Goal: Task Accomplishment & Management: Manage account settings

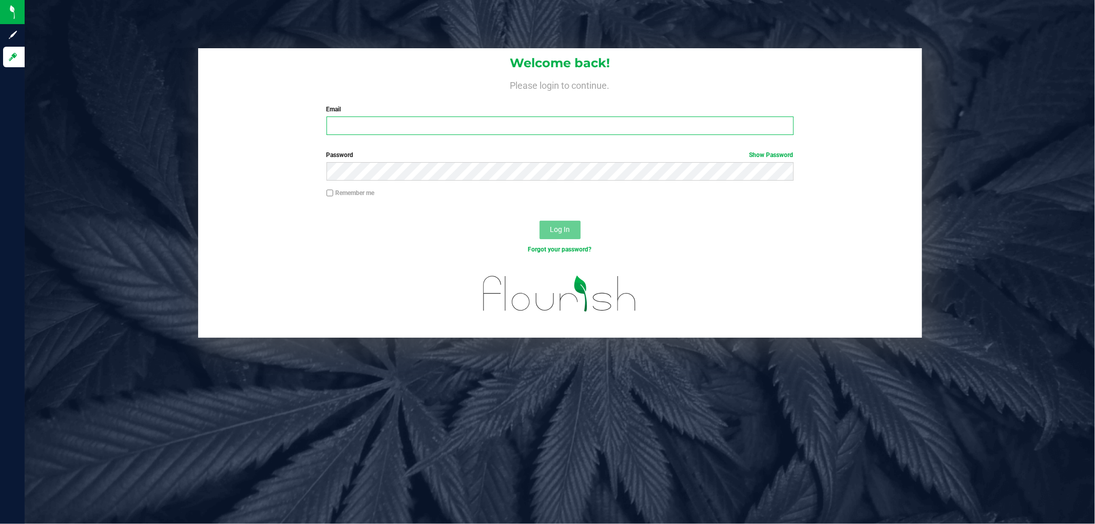
click at [417, 126] on input "Email" at bounding box center [560, 126] width 467 height 18
type input "[EMAIL_ADDRESS][DOMAIN_NAME]"
click at [540, 221] on button "Log In" at bounding box center [560, 230] width 41 height 18
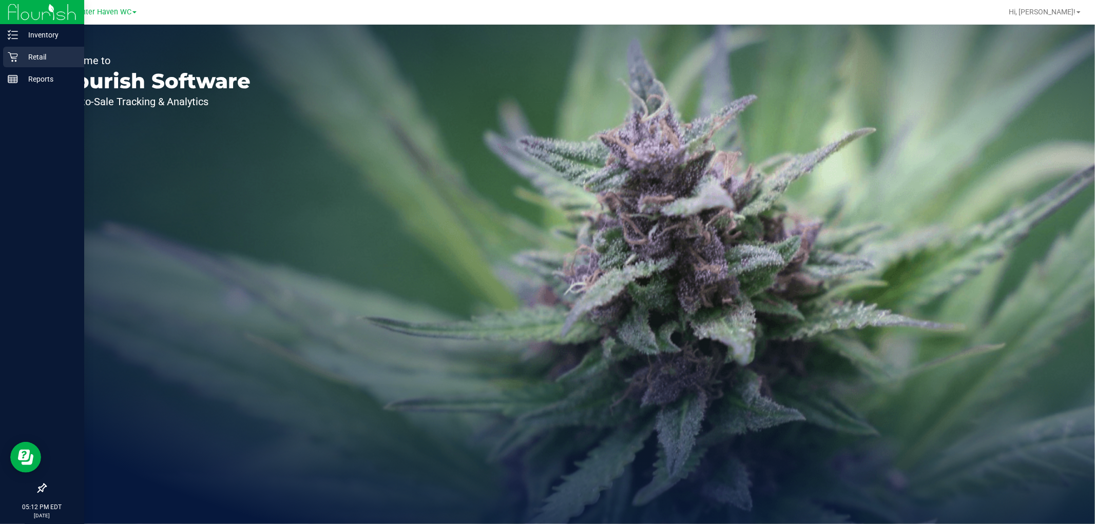
click at [41, 54] on p "Retail" at bounding box center [49, 57] width 62 height 12
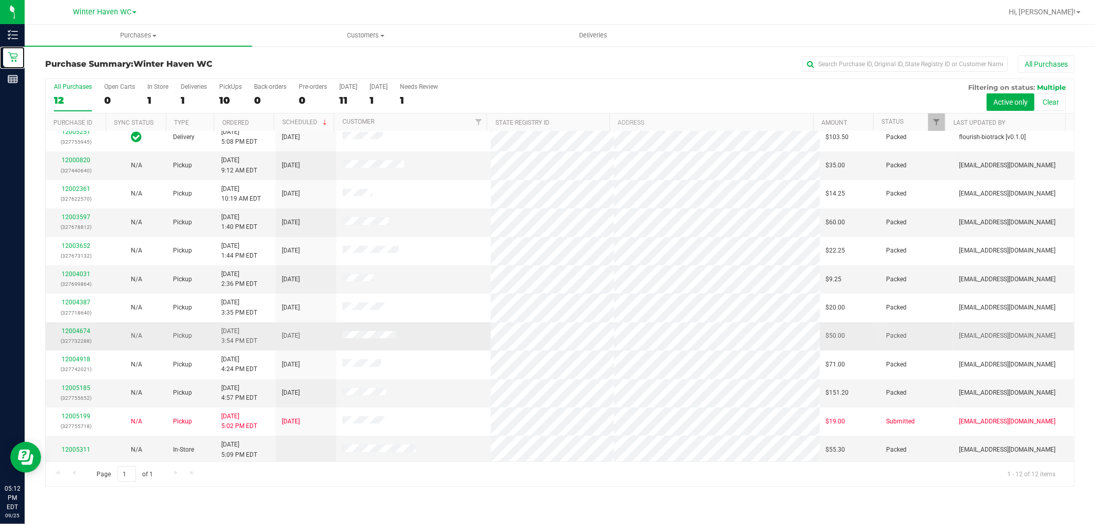
scroll to position [11, 0]
click at [116, 11] on span "Winter Haven WC" at bounding box center [102, 12] width 59 height 9
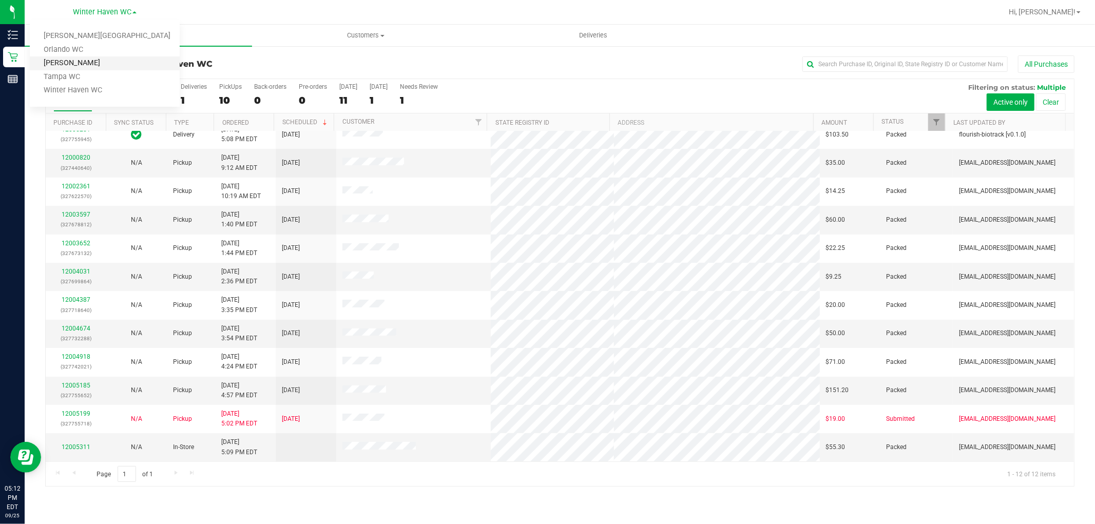
click at [86, 63] on link "[PERSON_NAME]" at bounding box center [105, 63] width 150 height 14
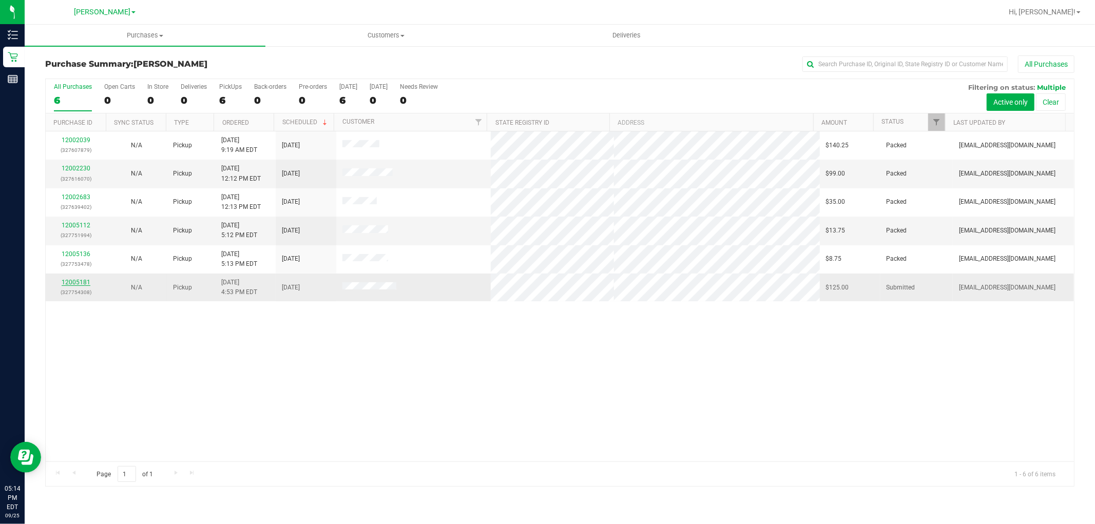
click at [75, 283] on link "12005181" at bounding box center [76, 282] width 29 height 7
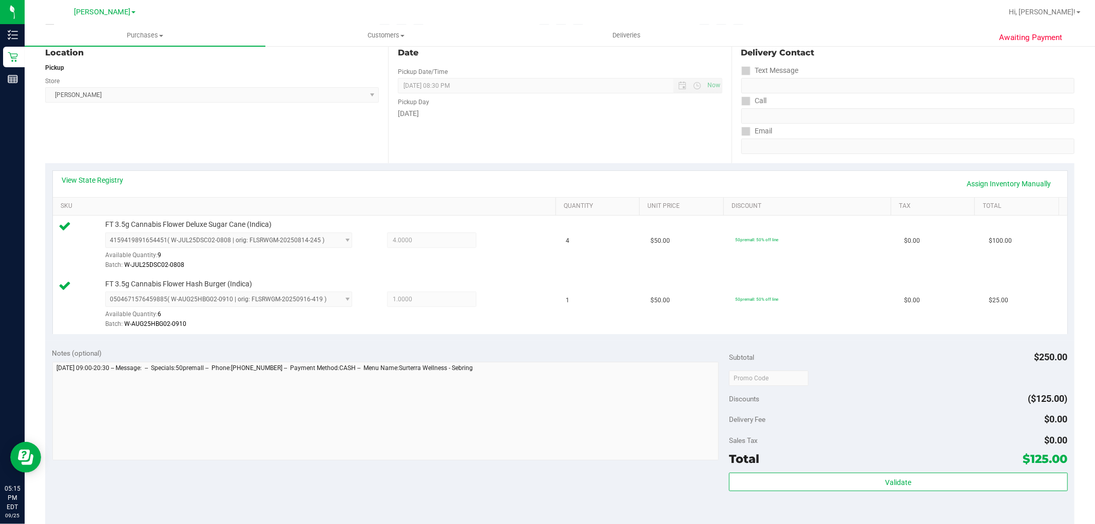
scroll to position [228, 0]
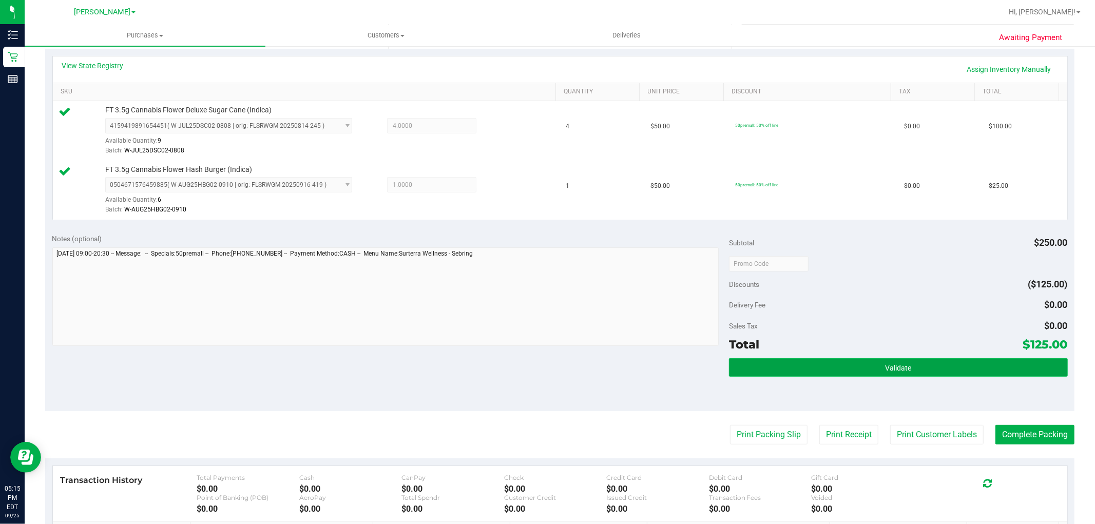
click at [902, 367] on span "Validate" at bounding box center [898, 368] width 26 height 8
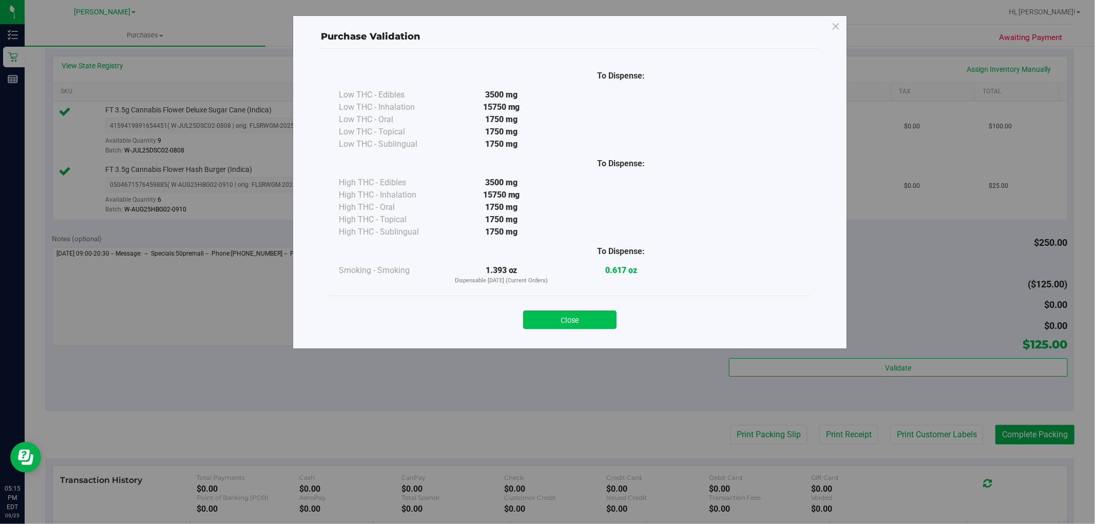
click at [558, 318] on button "Close" at bounding box center [569, 320] width 93 height 18
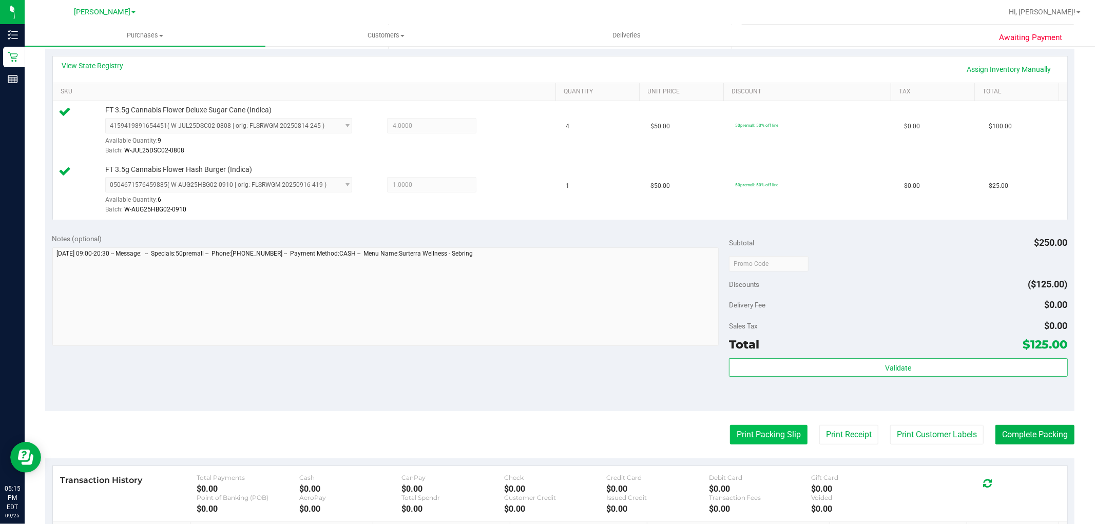
click at [753, 438] on button "Print Packing Slip" at bounding box center [769, 435] width 78 height 20
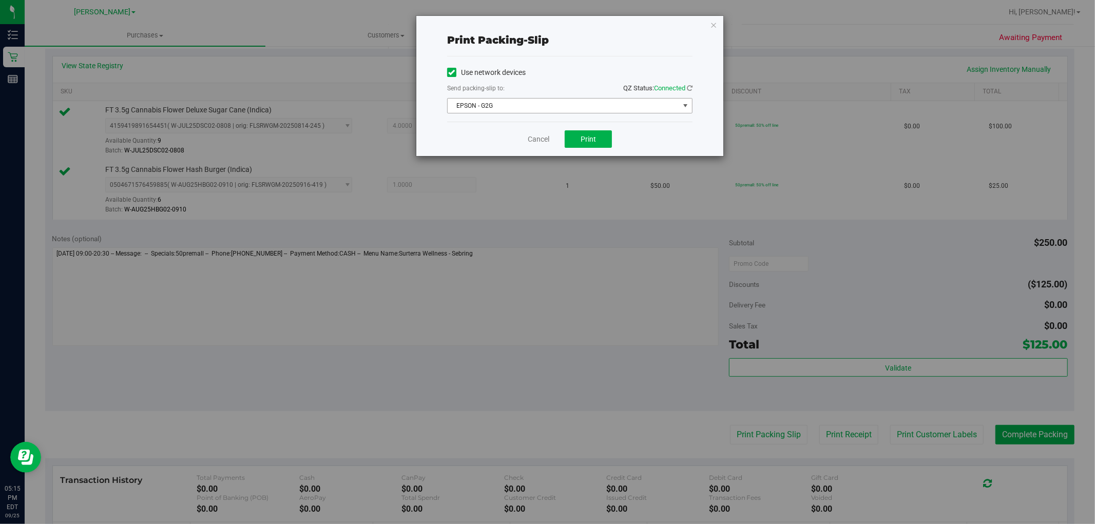
click at [532, 110] on span "EPSON - G2G" at bounding box center [564, 106] width 232 height 14
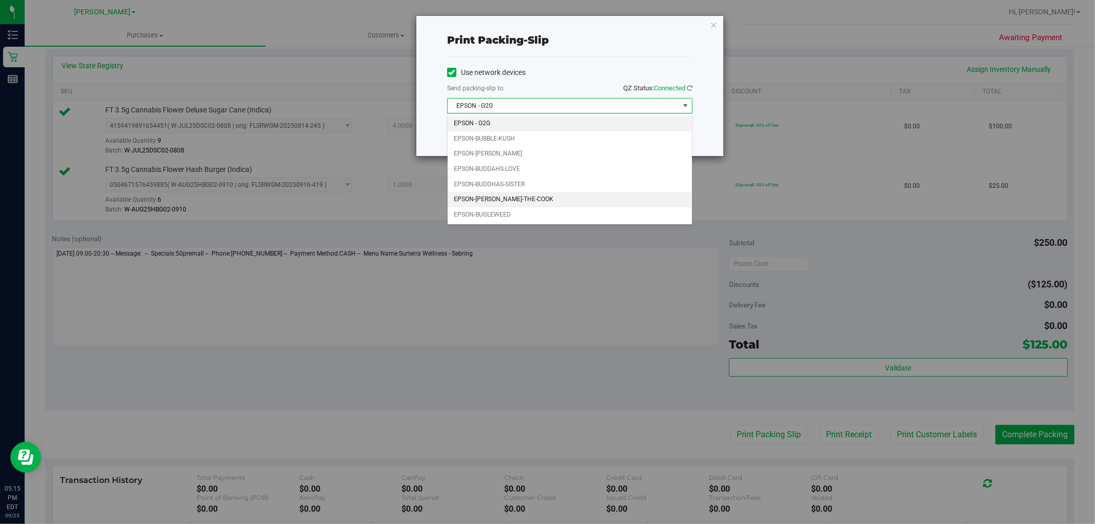
click at [530, 194] on li "EPSON-BUFORD-THE-COOK" at bounding box center [570, 199] width 244 height 15
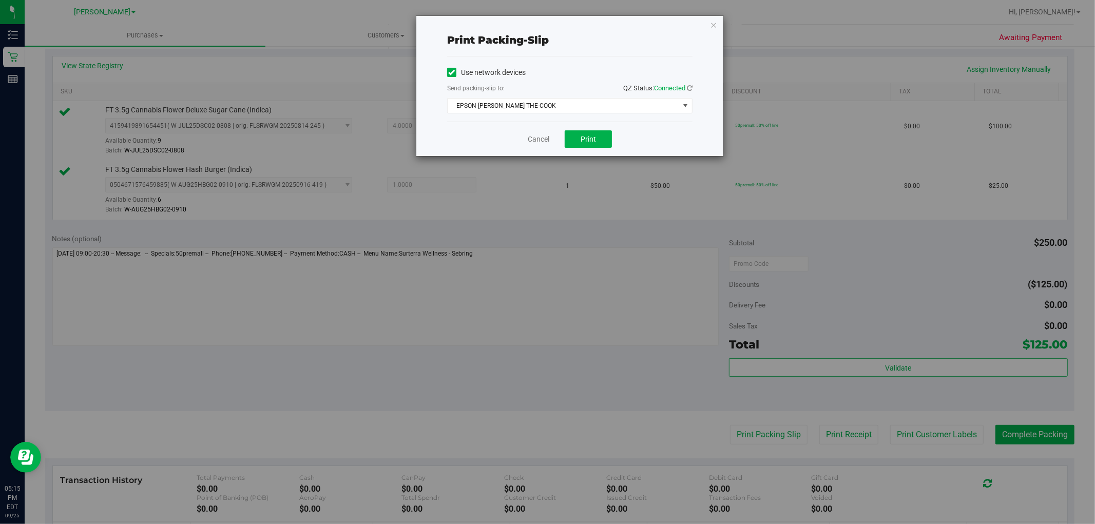
click at [587, 129] on div "Cancel Print" at bounding box center [569, 139] width 245 height 34
click at [587, 137] on span "Print" at bounding box center [588, 139] width 15 height 8
click at [539, 139] on link "Cancel" at bounding box center [539, 139] width 22 height 11
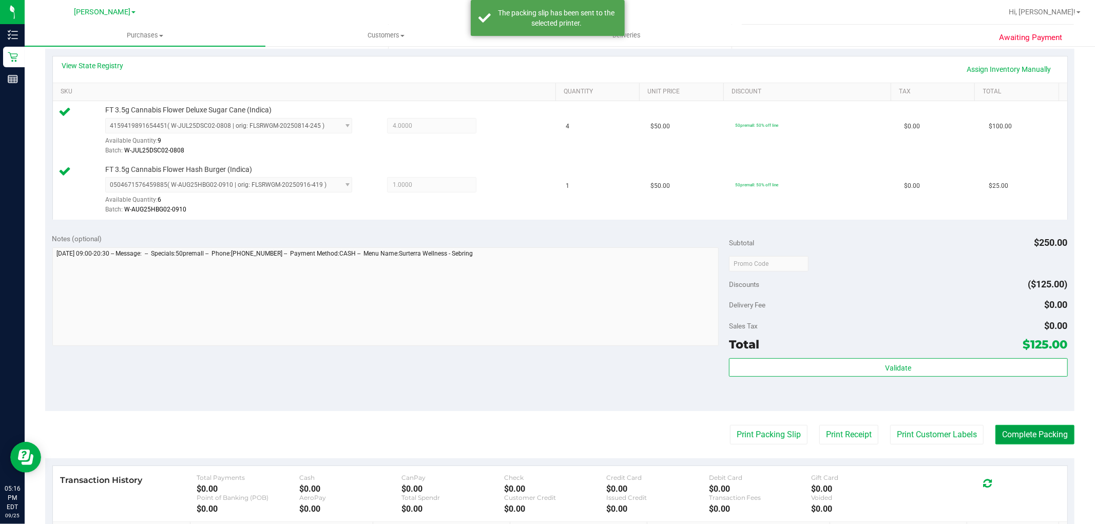
click at [1043, 427] on button "Complete Packing" at bounding box center [1035, 435] width 79 height 20
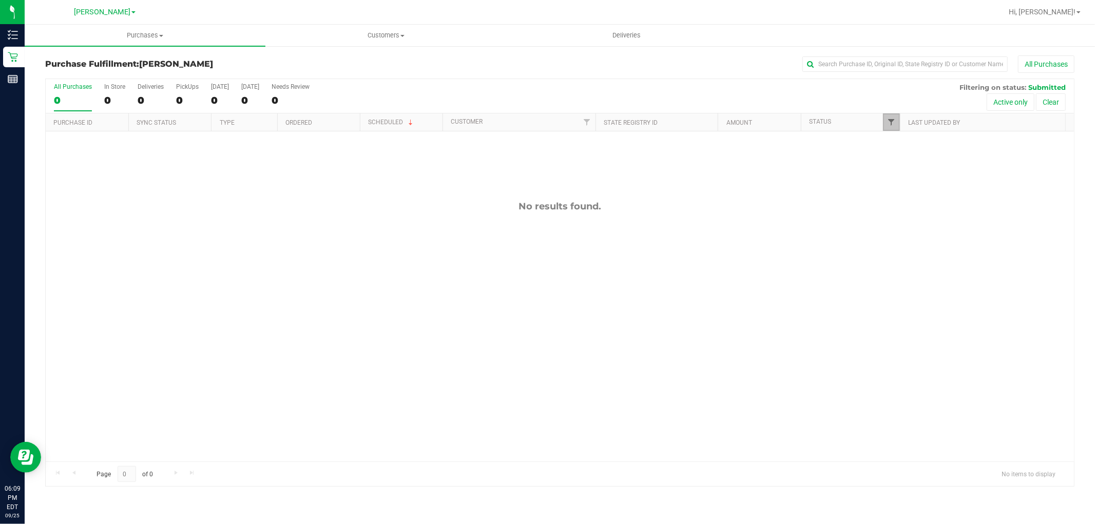
click at [893, 122] on span "Filter" at bounding box center [891, 122] width 8 height 8
click at [894, 236] on input "Packed" at bounding box center [896, 235] width 7 height 7
checkbox input "true"
click at [906, 303] on button "Filter" at bounding box center [913, 302] width 49 height 23
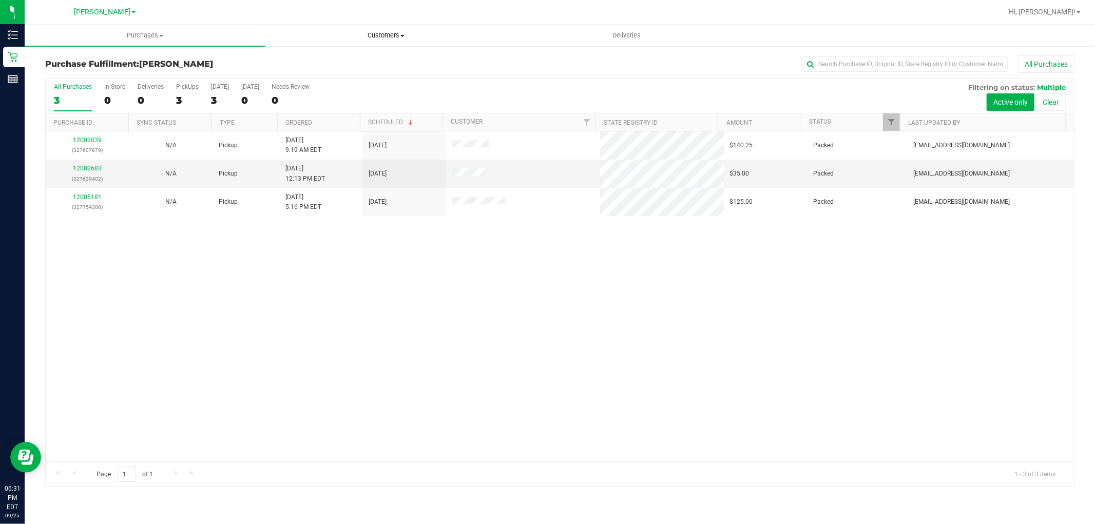
click at [389, 33] on span "Customers" at bounding box center [386, 35] width 240 height 9
click at [348, 58] on li "All customers" at bounding box center [385, 62] width 241 height 12
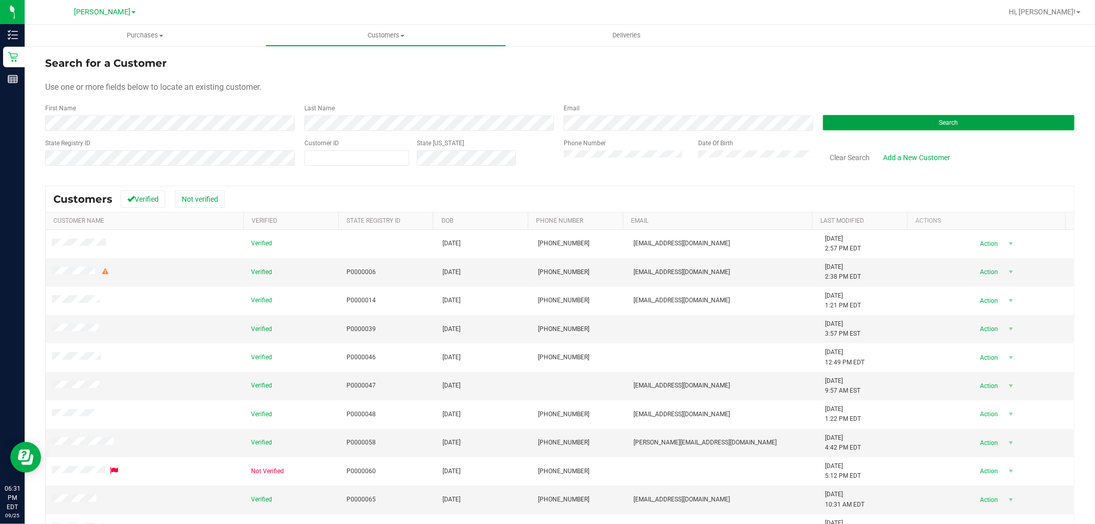
click at [865, 117] on button "Search" at bounding box center [949, 122] width 252 height 15
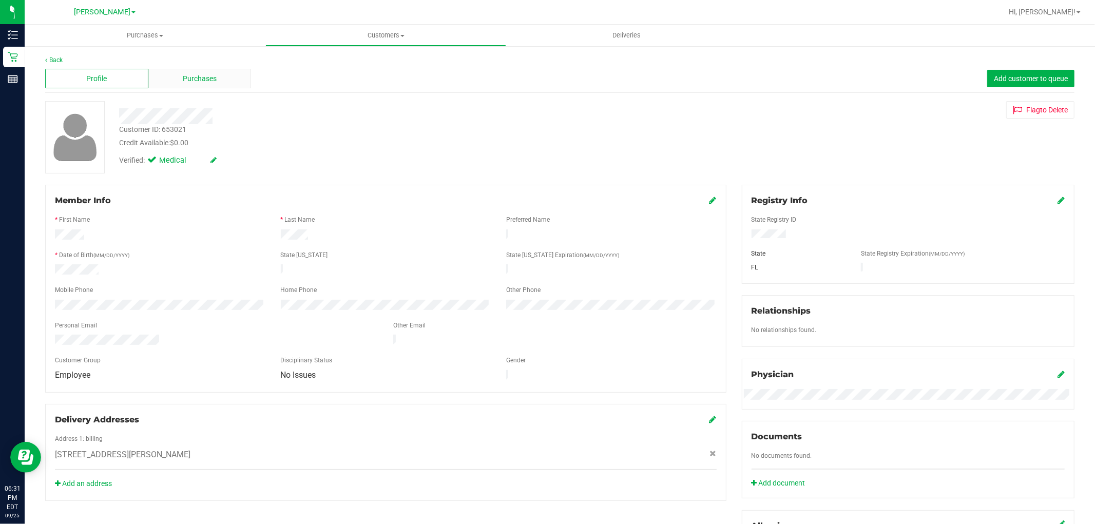
click at [204, 72] on div "Purchases" at bounding box center [199, 79] width 103 height 20
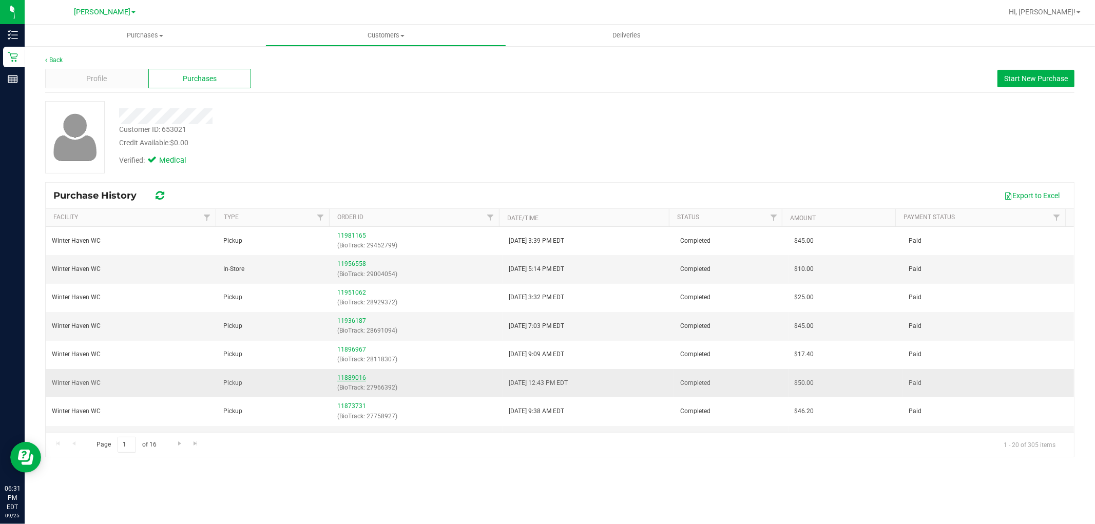
click at [350, 376] on link "11889016" at bounding box center [351, 377] width 29 height 7
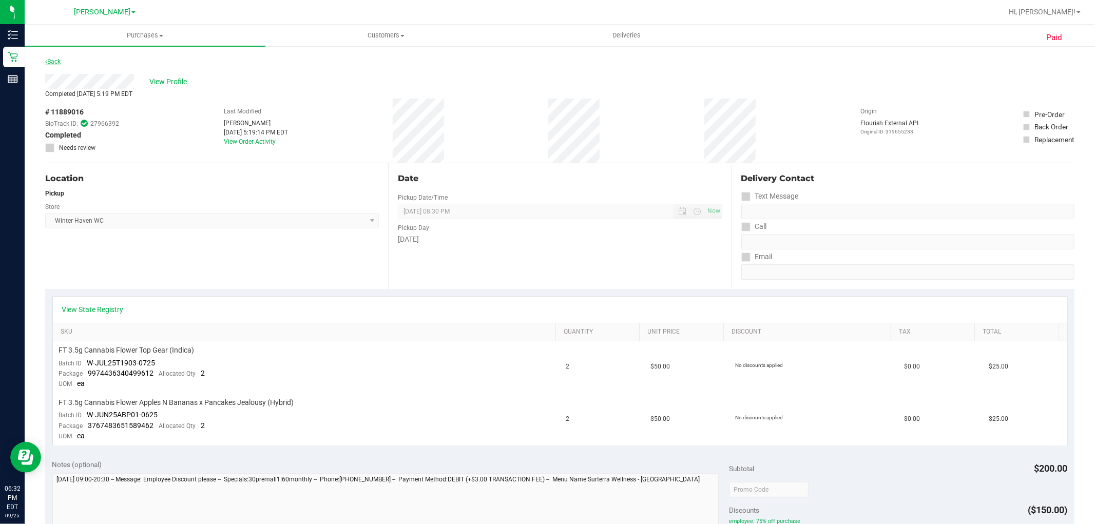
click at [55, 60] on link "Back" at bounding box center [52, 61] width 15 height 7
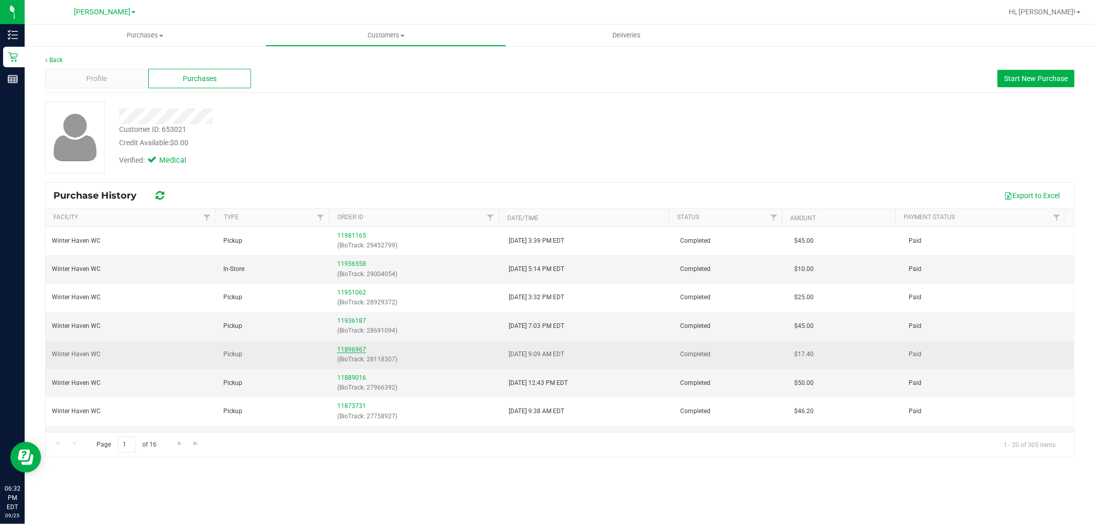
click at [353, 348] on link "11896967" at bounding box center [351, 349] width 29 height 7
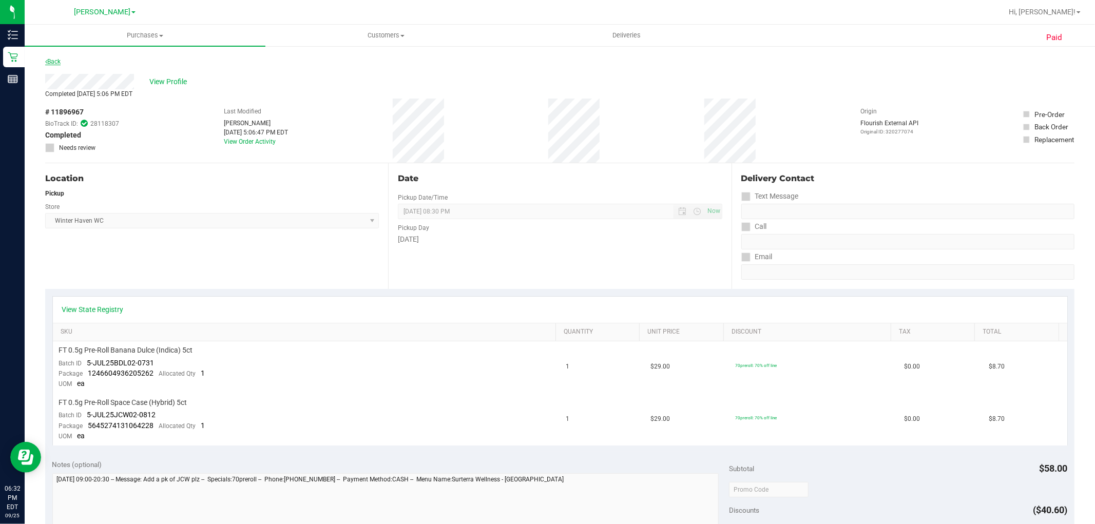
click at [54, 59] on link "Back" at bounding box center [52, 61] width 15 height 7
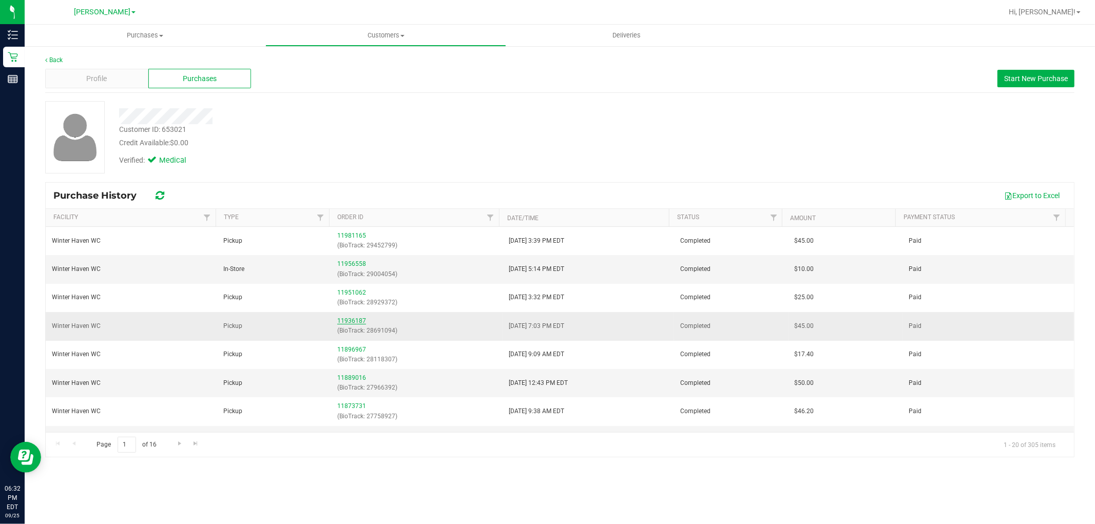
click at [352, 319] on link "11936187" at bounding box center [351, 320] width 29 height 7
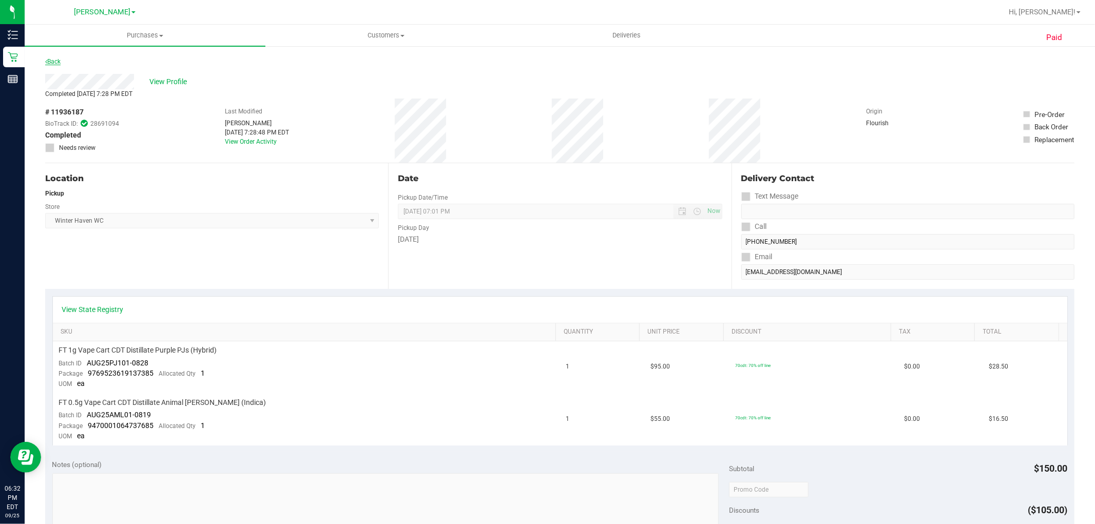
click at [50, 61] on link "Back" at bounding box center [52, 61] width 15 height 7
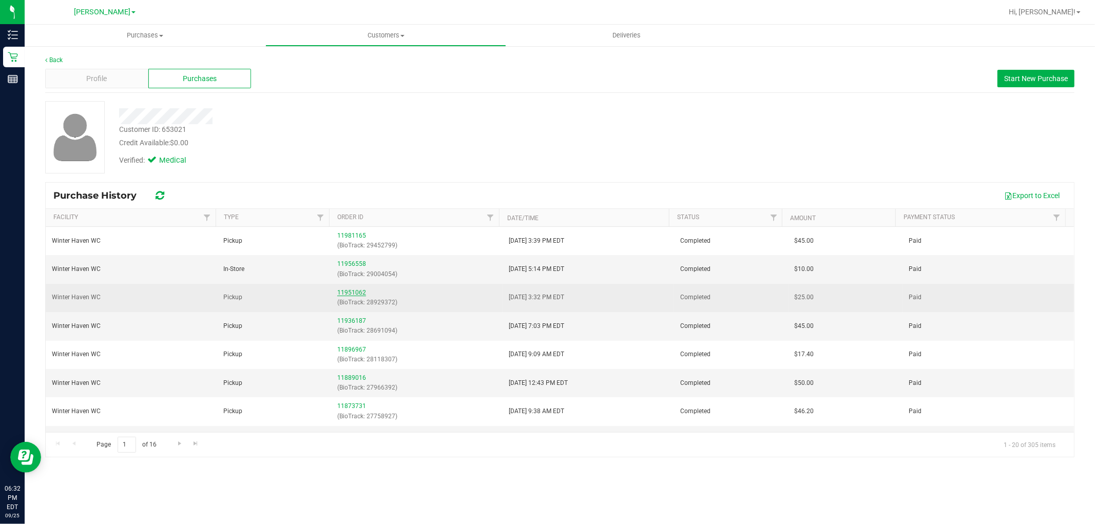
click at [348, 290] on link "11951062" at bounding box center [351, 292] width 29 height 7
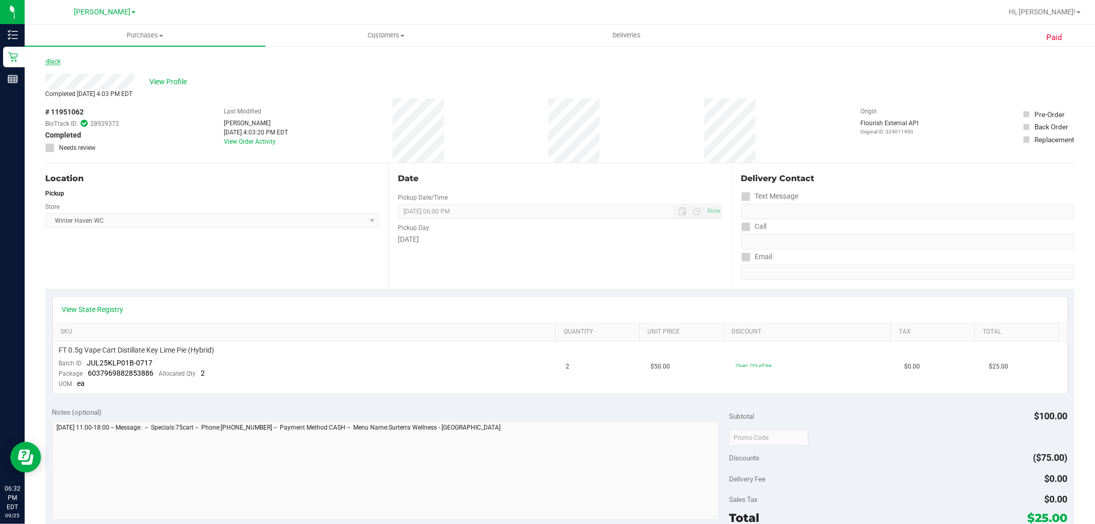
click at [48, 58] on link "Back" at bounding box center [52, 61] width 15 height 7
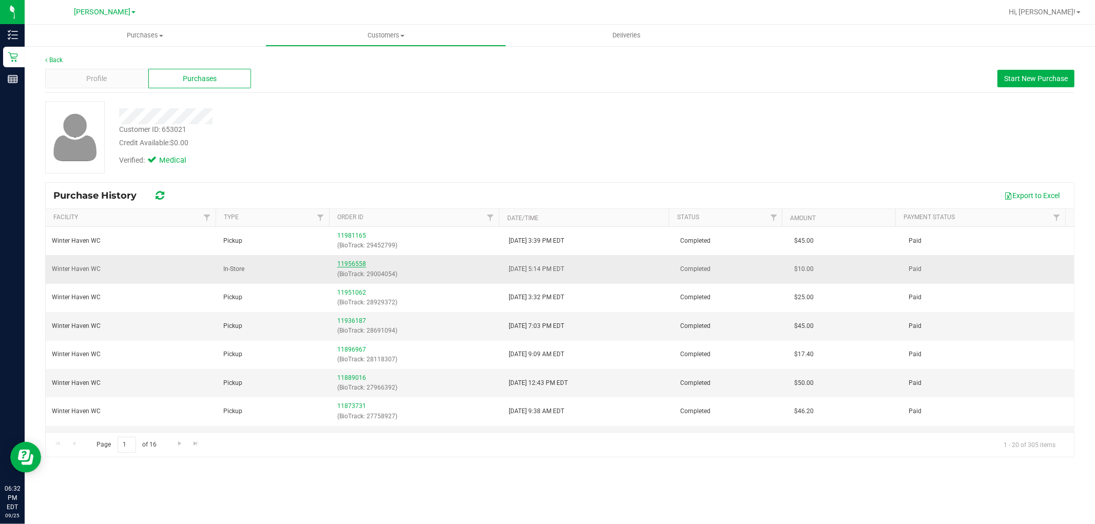
click at [357, 267] on link "11956558" at bounding box center [351, 263] width 29 height 7
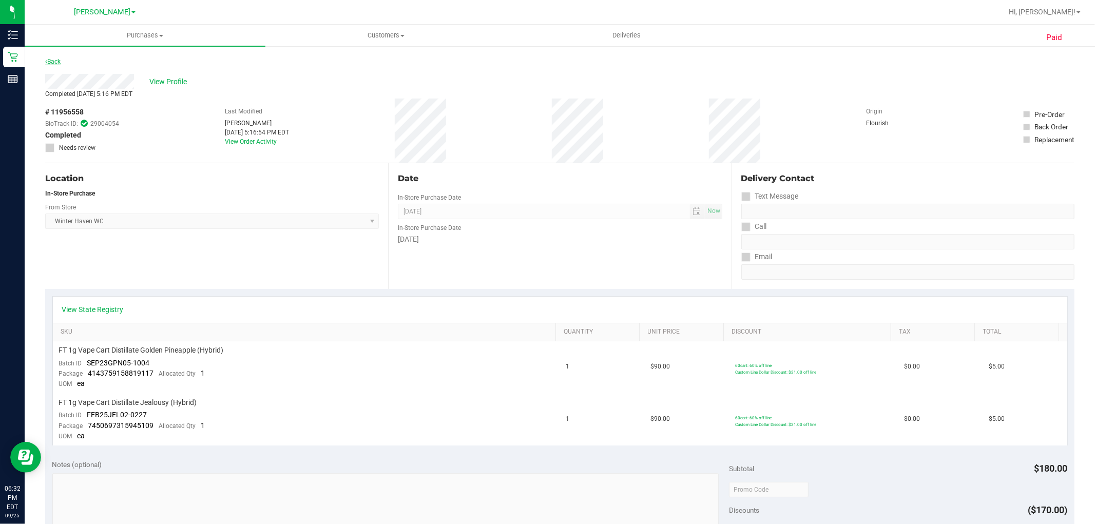
click at [48, 60] on link "Back" at bounding box center [52, 61] width 15 height 7
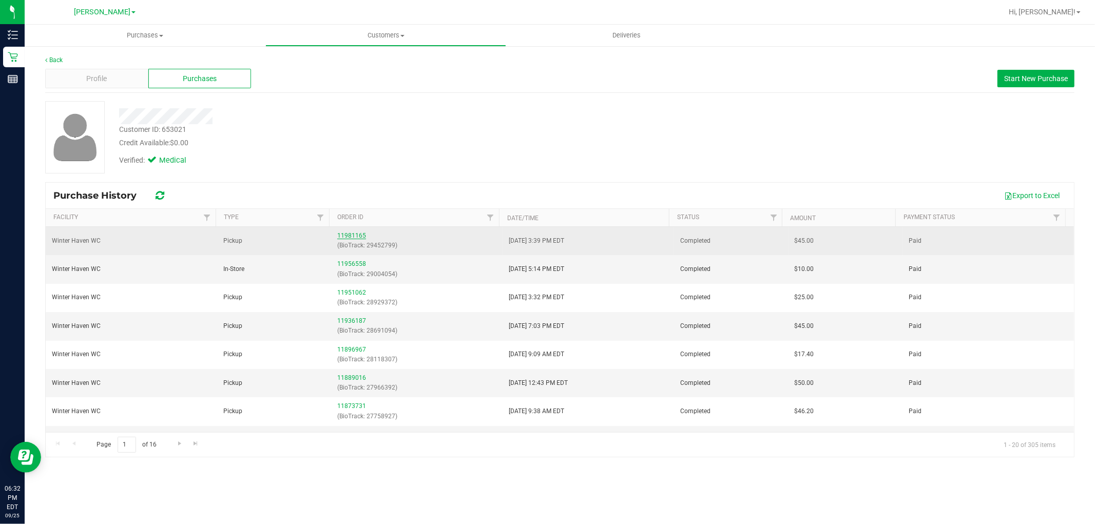
click at [346, 234] on link "11981165" at bounding box center [351, 235] width 29 height 7
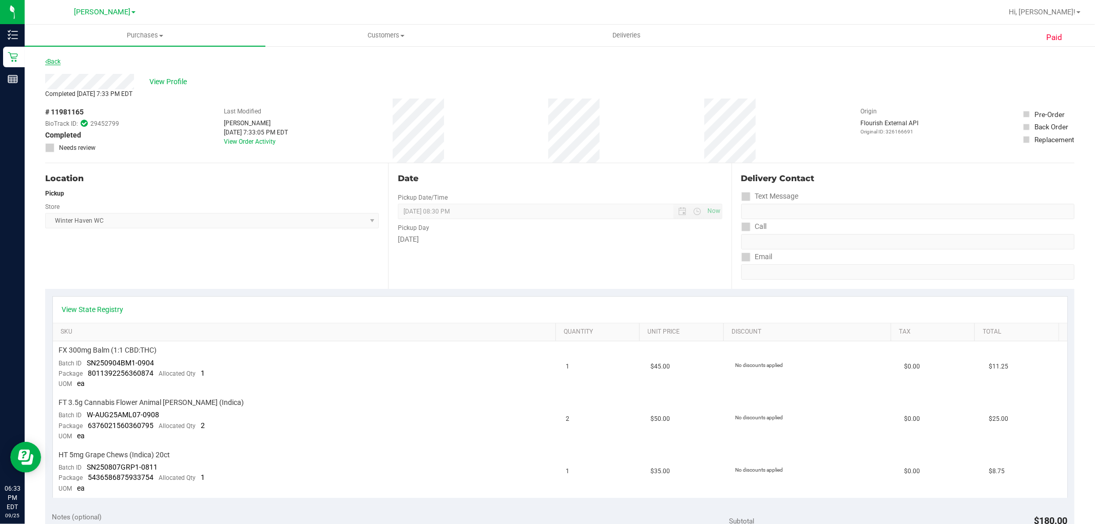
click at [56, 62] on link "Back" at bounding box center [52, 61] width 15 height 7
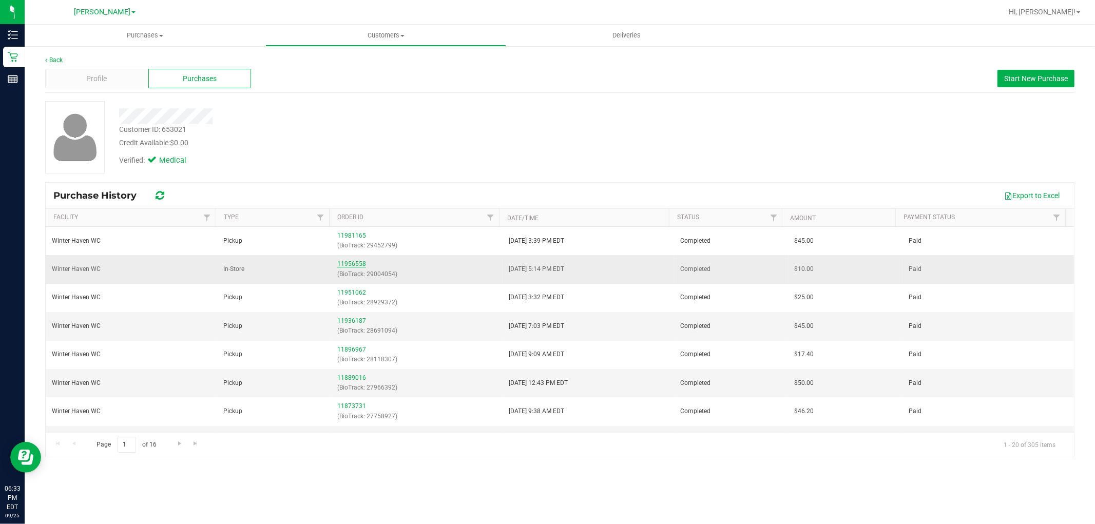
click at [353, 263] on link "11956558" at bounding box center [351, 263] width 29 height 7
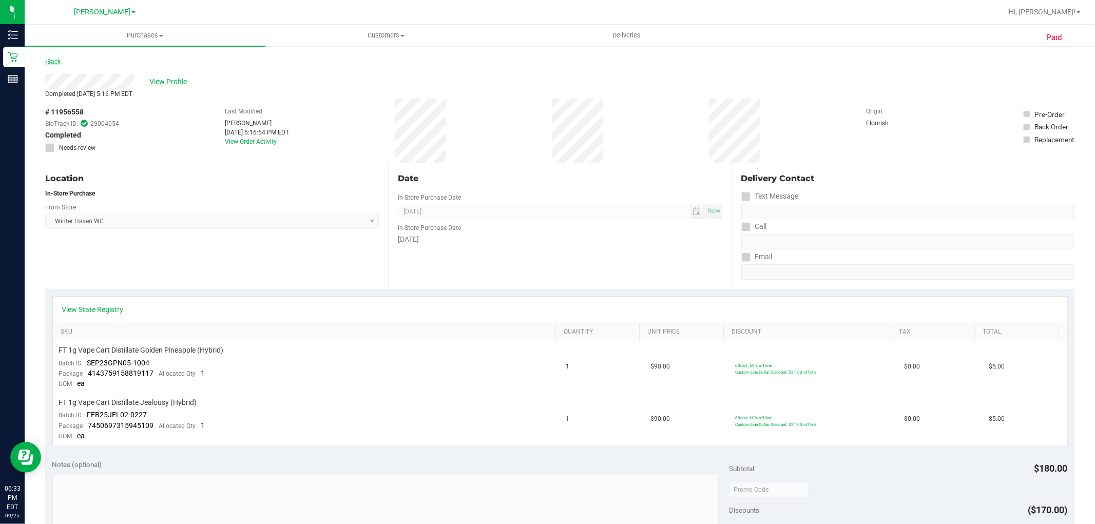
click at [56, 62] on link "Back" at bounding box center [52, 61] width 15 height 7
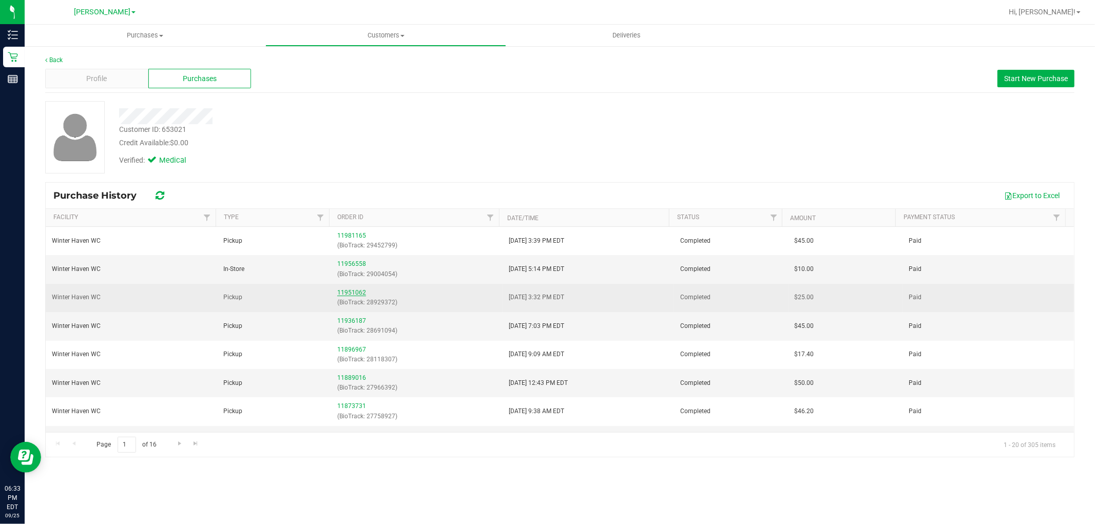
click at [352, 293] on link "11951062" at bounding box center [351, 292] width 29 height 7
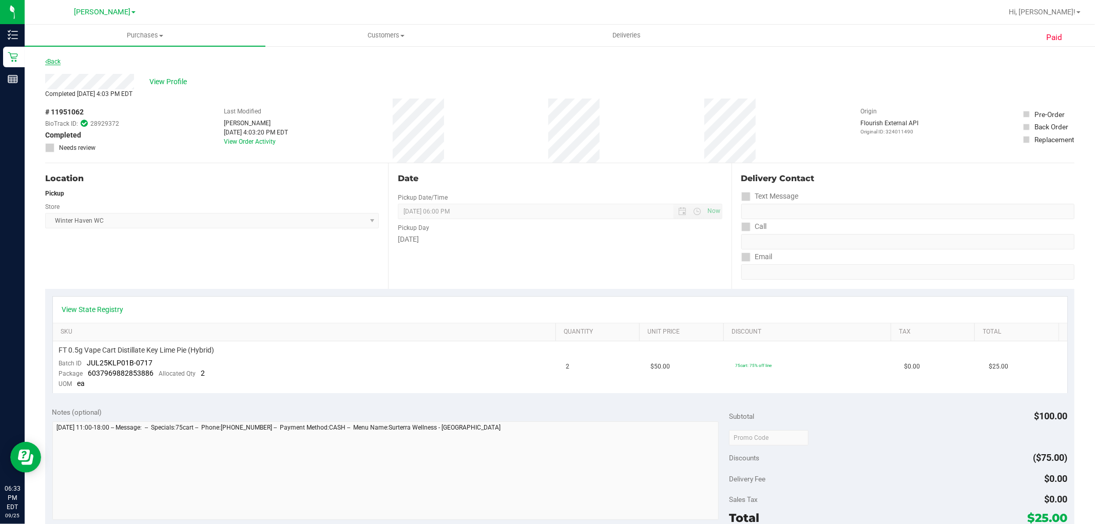
click at [49, 62] on link "Back" at bounding box center [52, 61] width 15 height 7
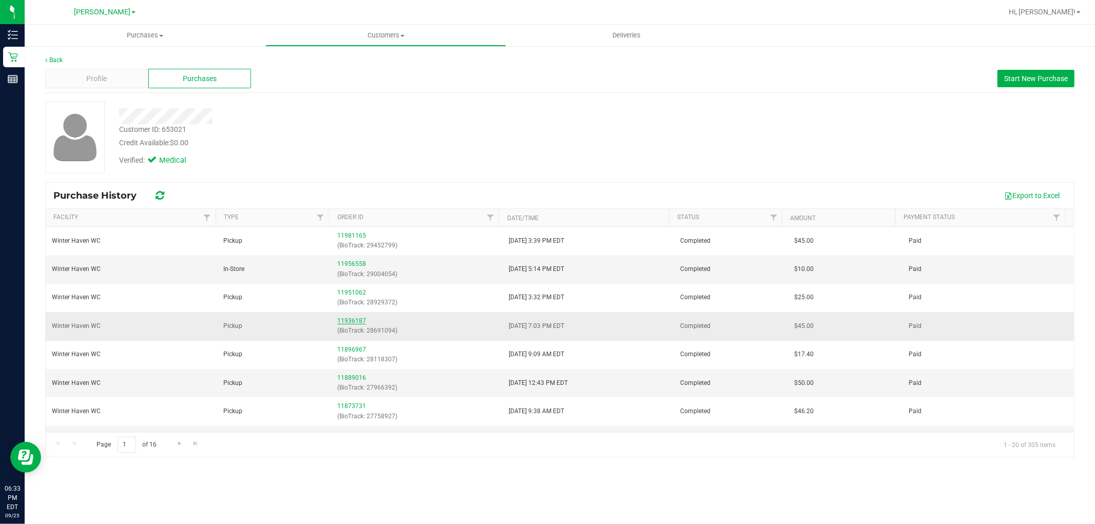
click at [352, 321] on link "11936187" at bounding box center [351, 320] width 29 height 7
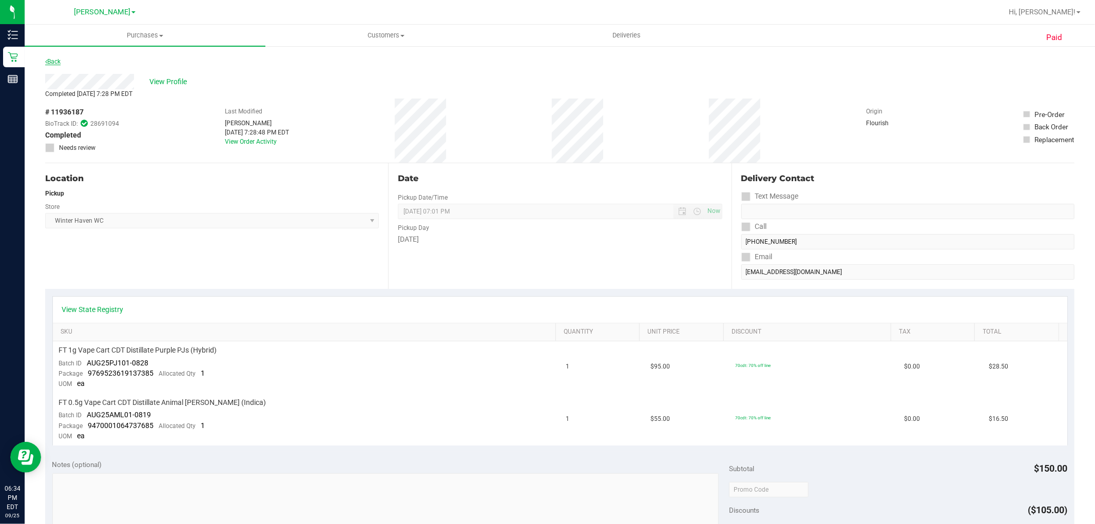
click at [57, 60] on link "Back" at bounding box center [52, 61] width 15 height 7
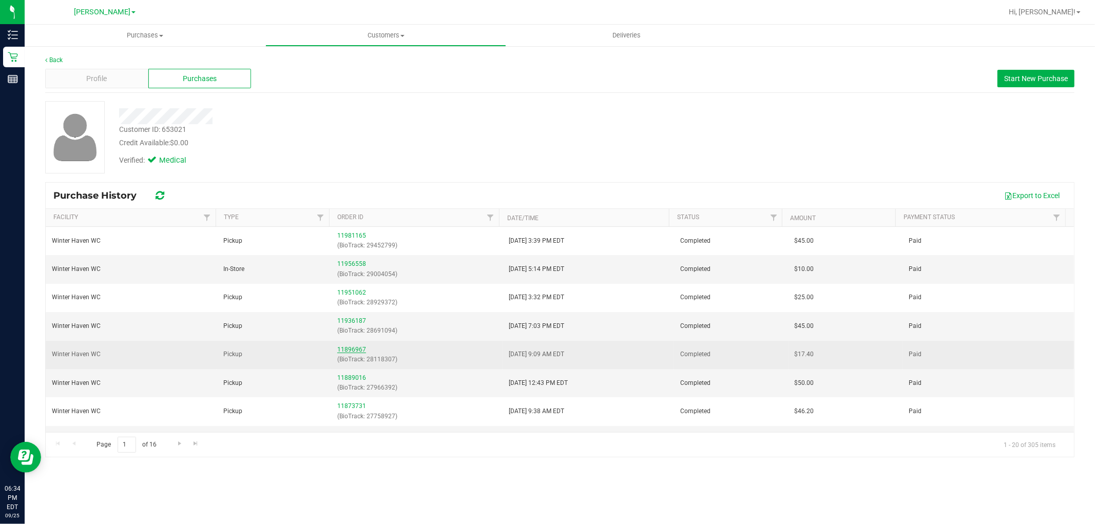
click at [351, 348] on link "11896967" at bounding box center [351, 349] width 29 height 7
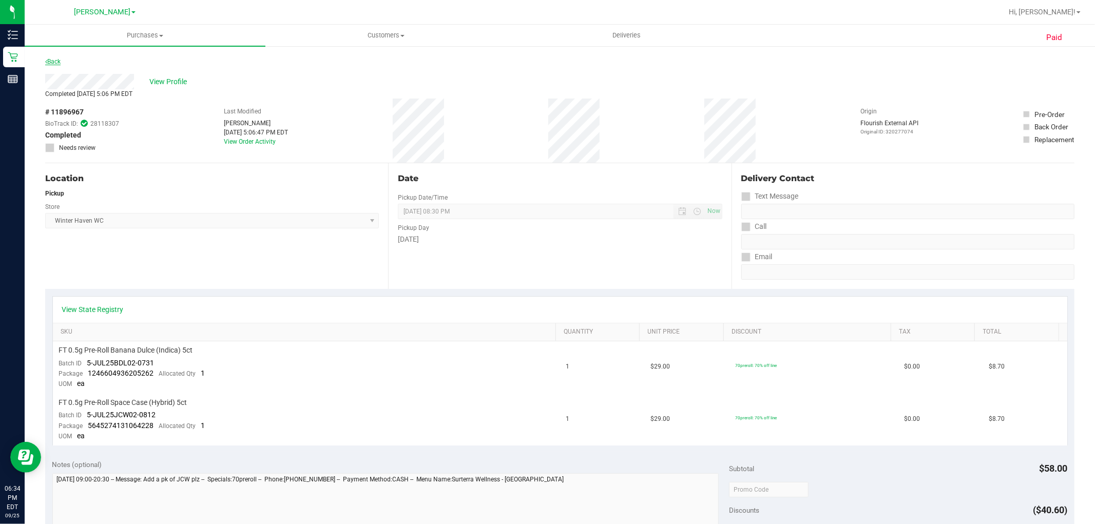
click at [54, 61] on link "Back" at bounding box center [52, 61] width 15 height 7
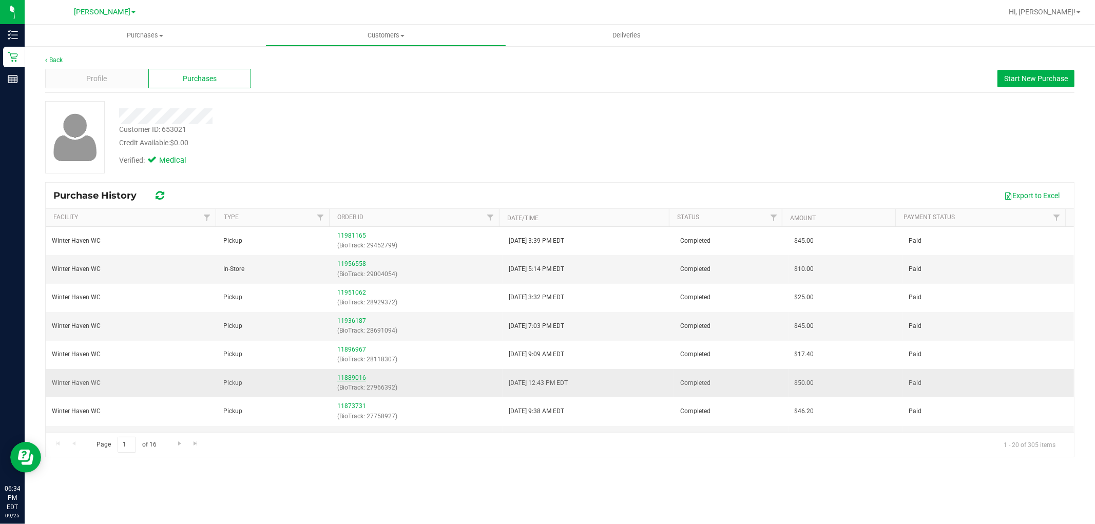
click at [348, 377] on link "11889016" at bounding box center [351, 377] width 29 height 7
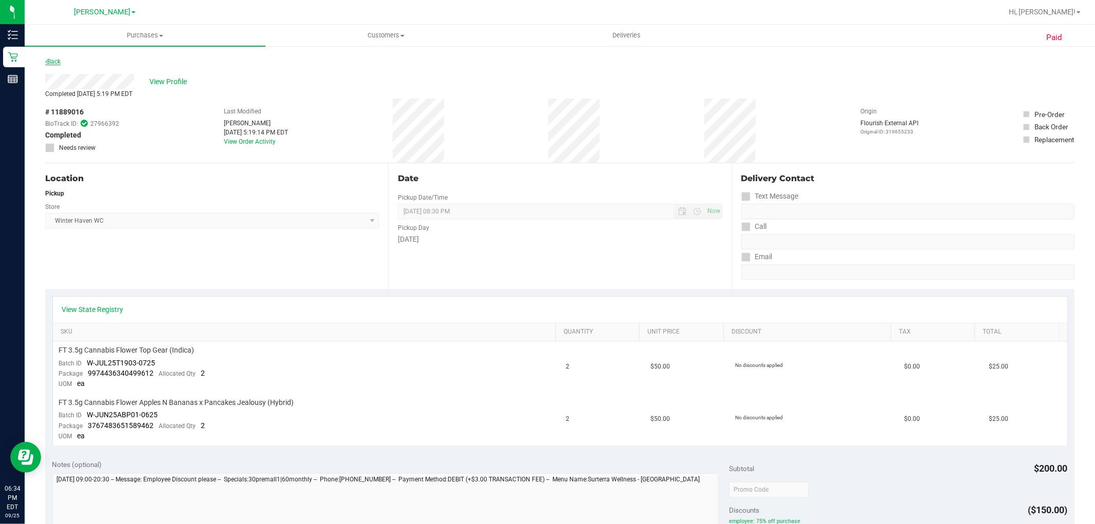
click at [55, 60] on link "Back" at bounding box center [52, 61] width 15 height 7
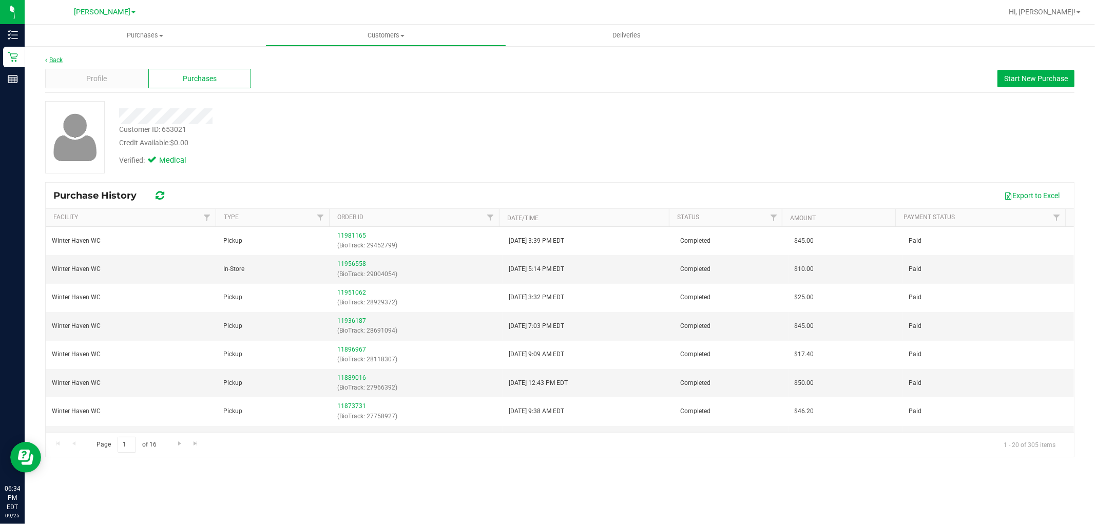
click at [49, 58] on link "Back" at bounding box center [53, 59] width 17 height 7
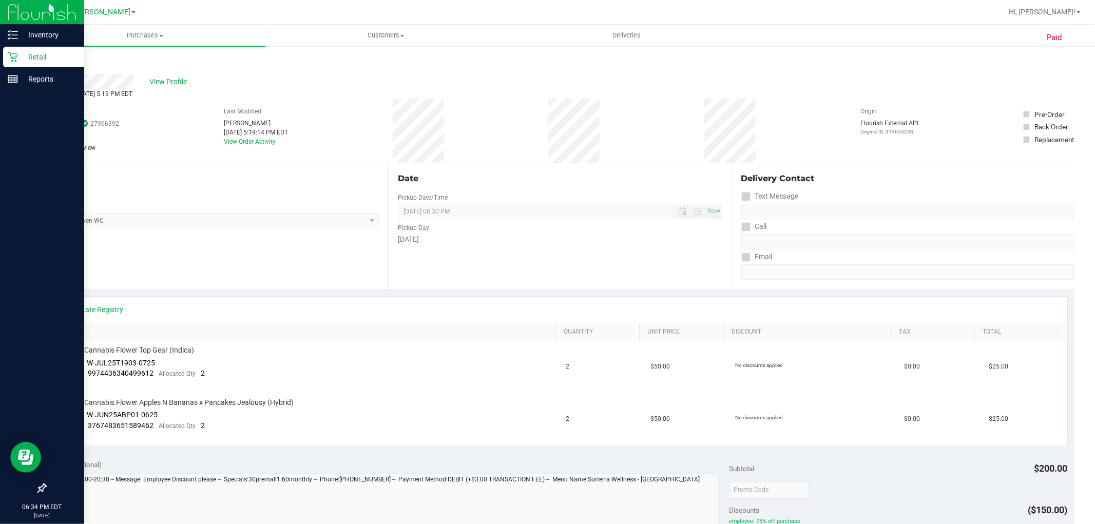
click at [42, 58] on p "Retail" at bounding box center [49, 57] width 62 height 12
